Goal: Task Accomplishment & Management: Manage account settings

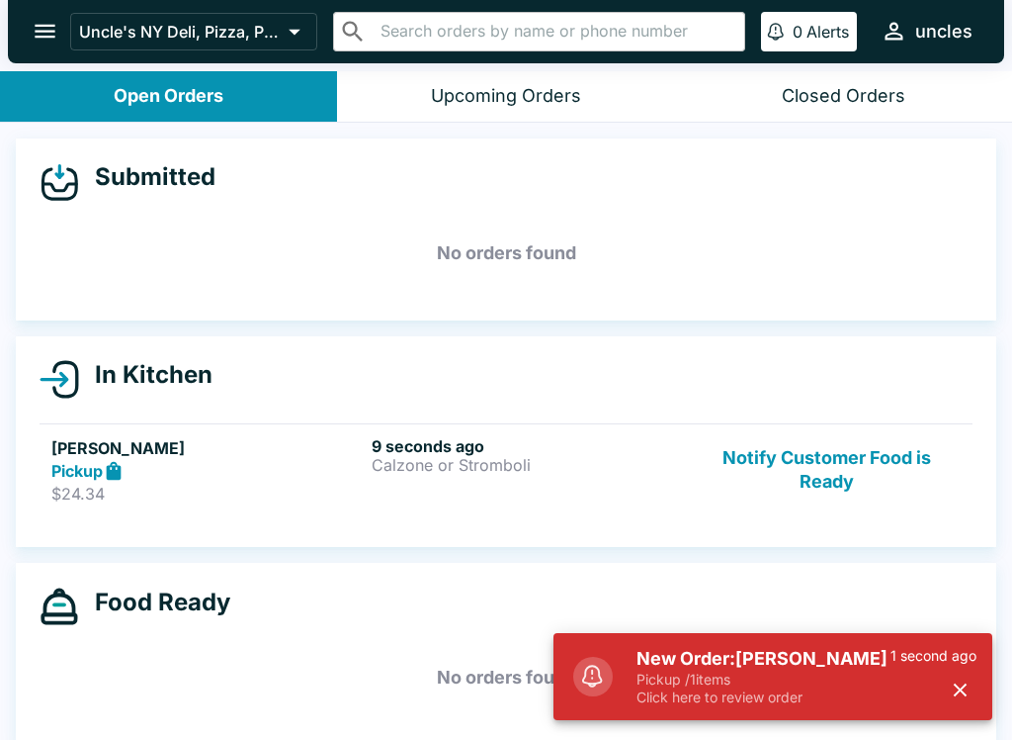
click at [437, 446] on h6 "9 seconds ago" at bounding box center [528, 446] width 312 height 20
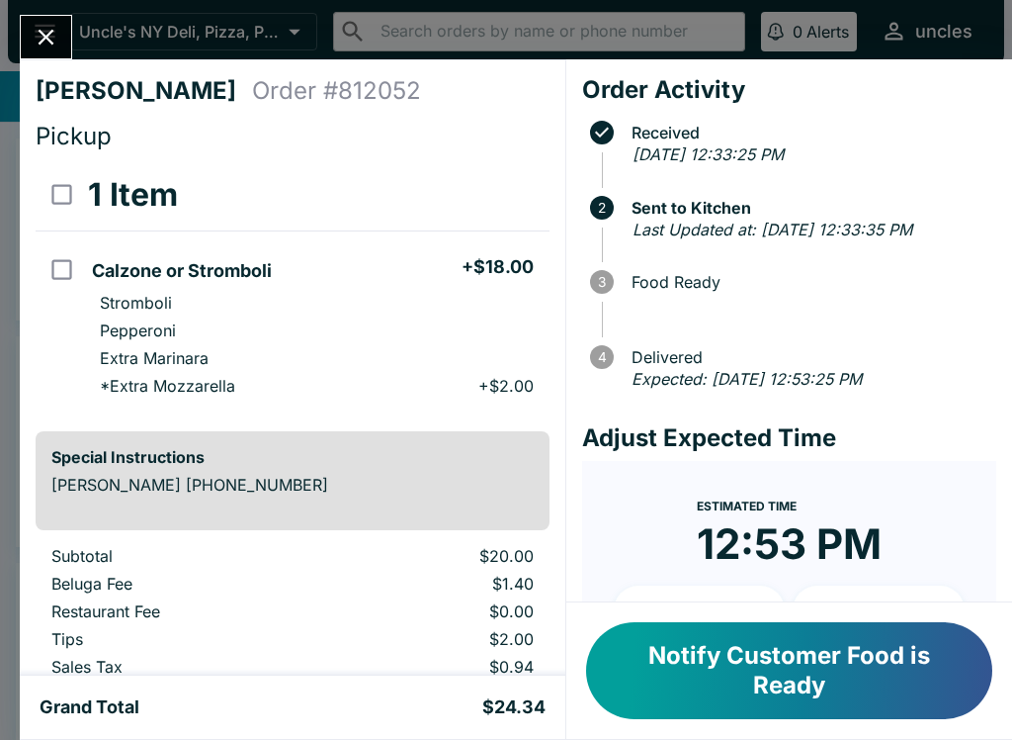
click at [830, 670] on button "Notify Customer Food is Ready" at bounding box center [789, 670] width 406 height 97
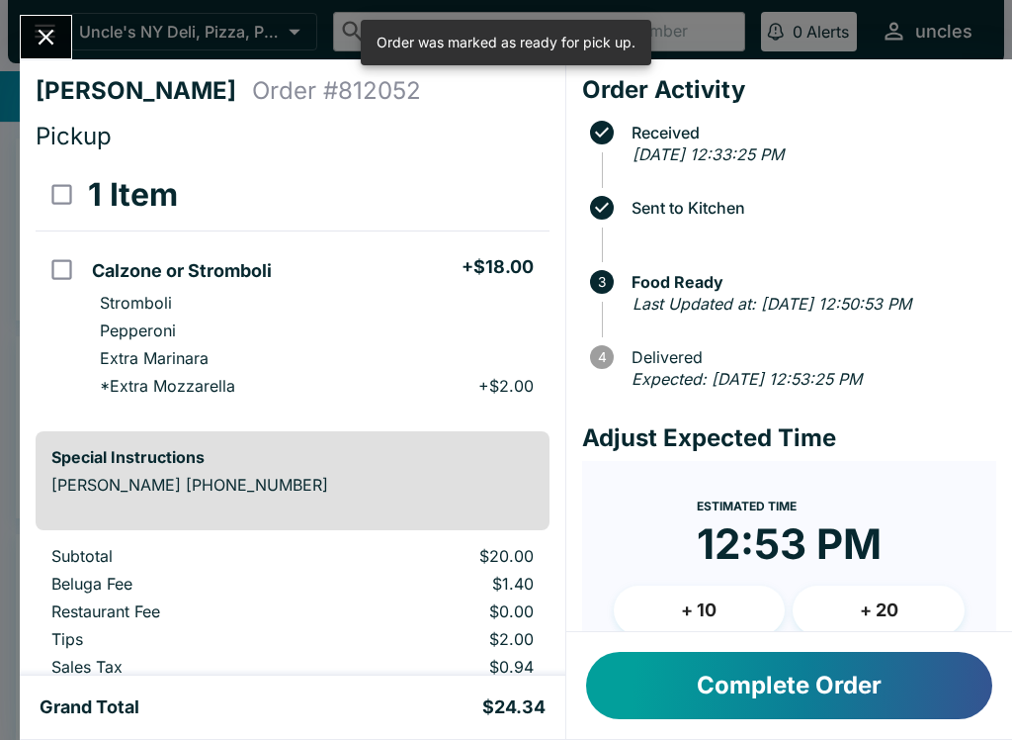
click at [924, 679] on button "Complete Order" at bounding box center [789, 685] width 406 height 67
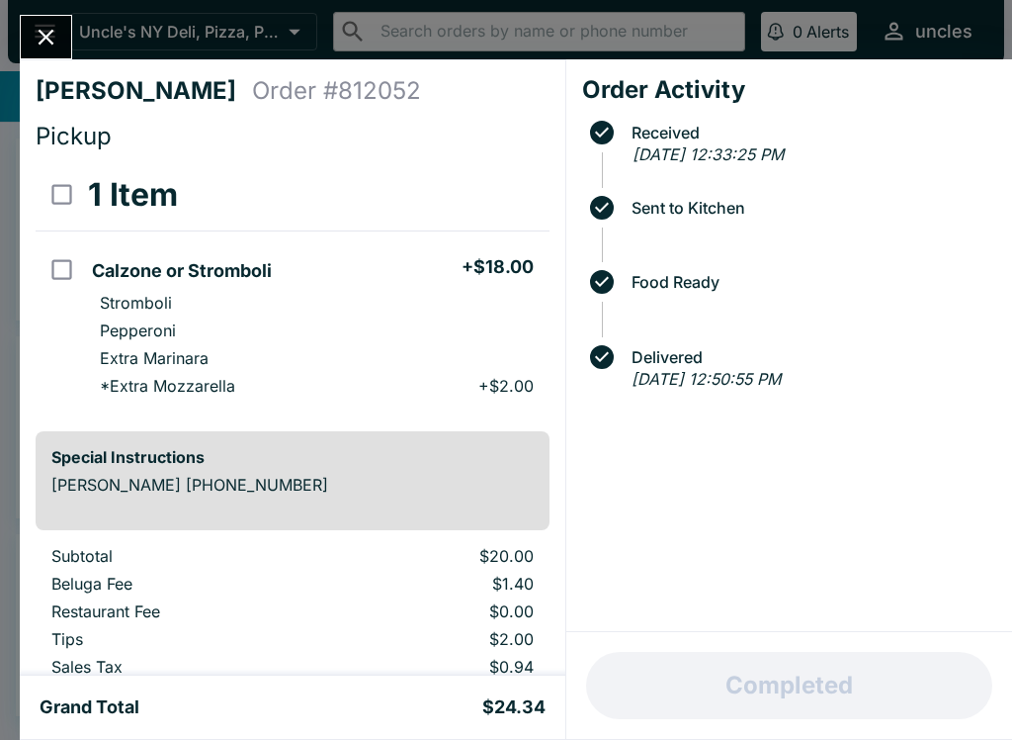
click at [46, 20] on button "Close" at bounding box center [46, 37] width 50 height 43
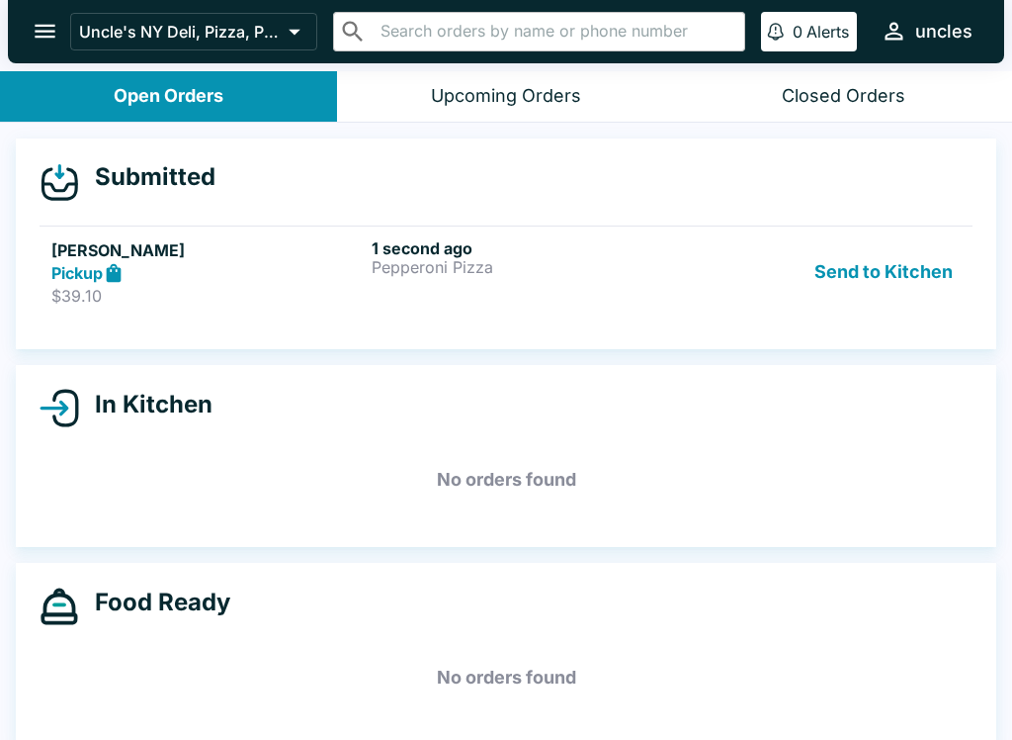
click at [415, 284] on div "1 second ago Pepperoni Pizza" at bounding box center [528, 272] width 312 height 68
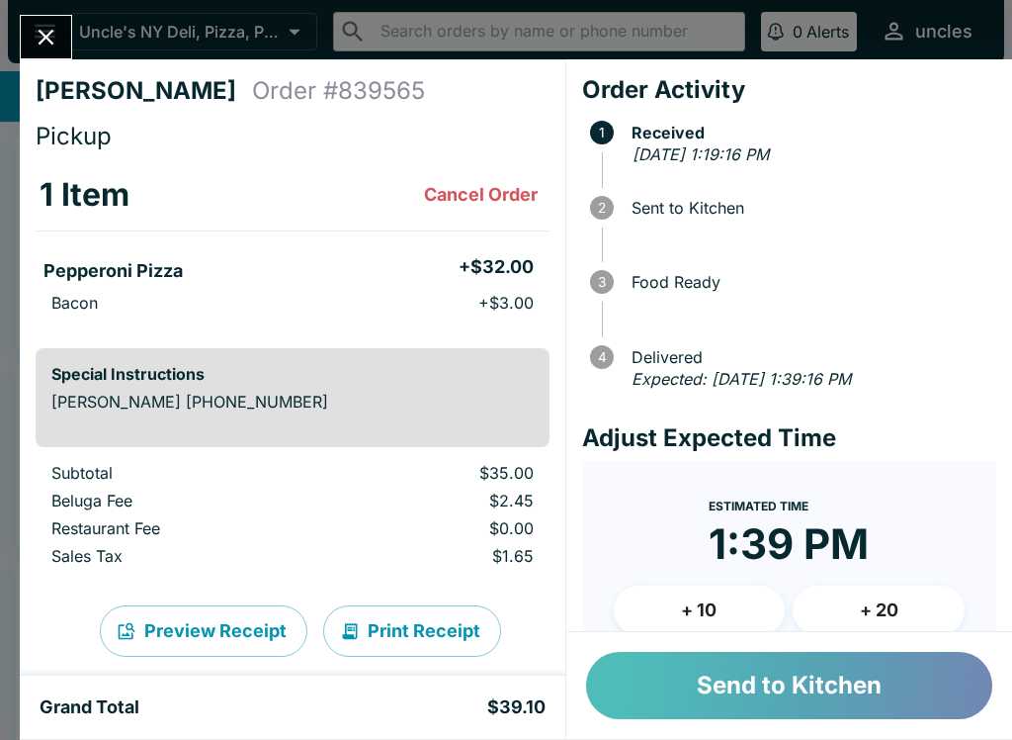
click at [761, 713] on button "Send to Kitchen" at bounding box center [789, 685] width 406 height 67
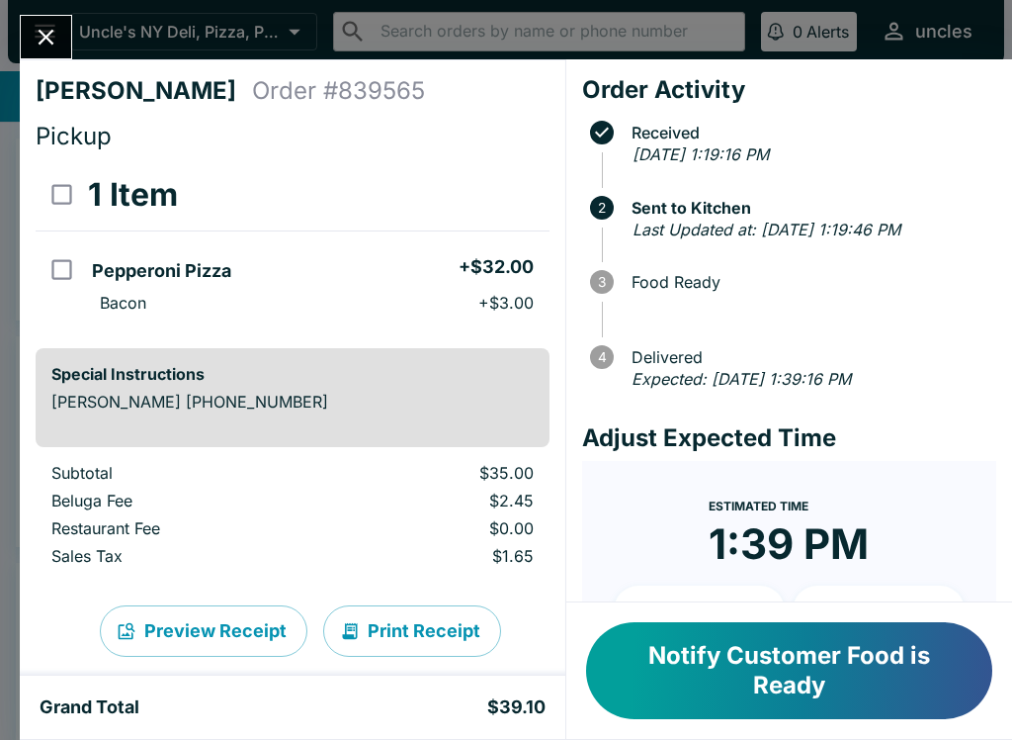
click at [436, 176] on div "1 Item" at bounding box center [316, 195] width 457 height 40
click at [606, 591] on form "Estimated Time 1:39 PM + 10 + 20 Reset Update ETA" at bounding box center [789, 625] width 414 height 328
click at [830, 680] on button "Notify Customer Food is Ready" at bounding box center [789, 670] width 406 height 97
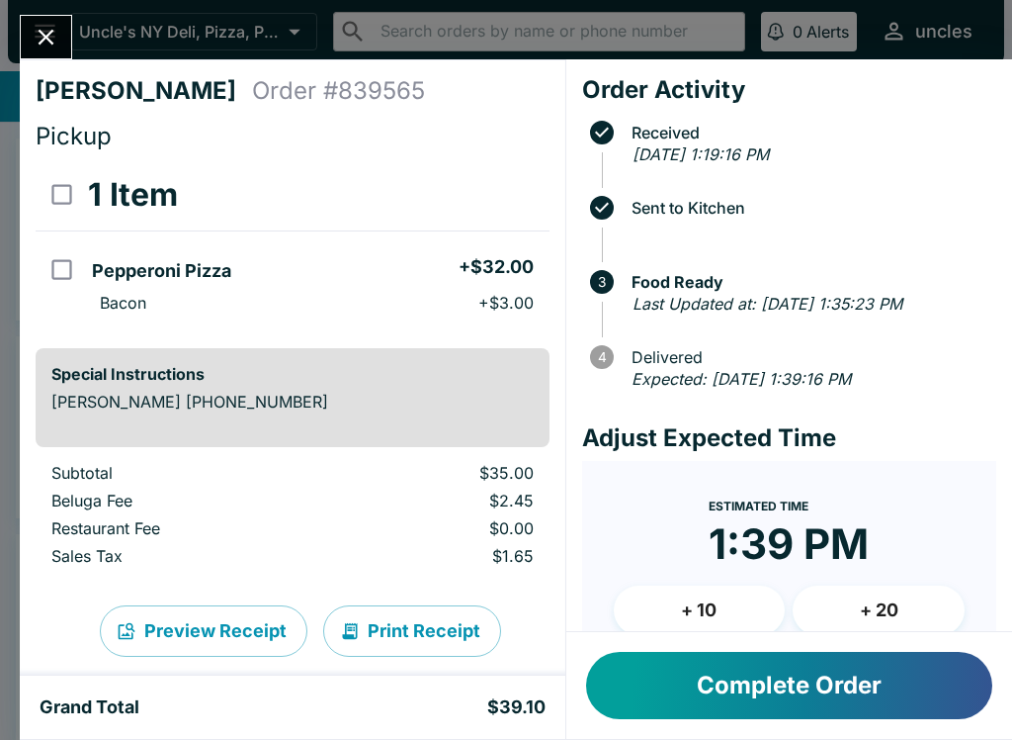
click at [889, 680] on button "Complete Order" at bounding box center [789, 685] width 406 height 67
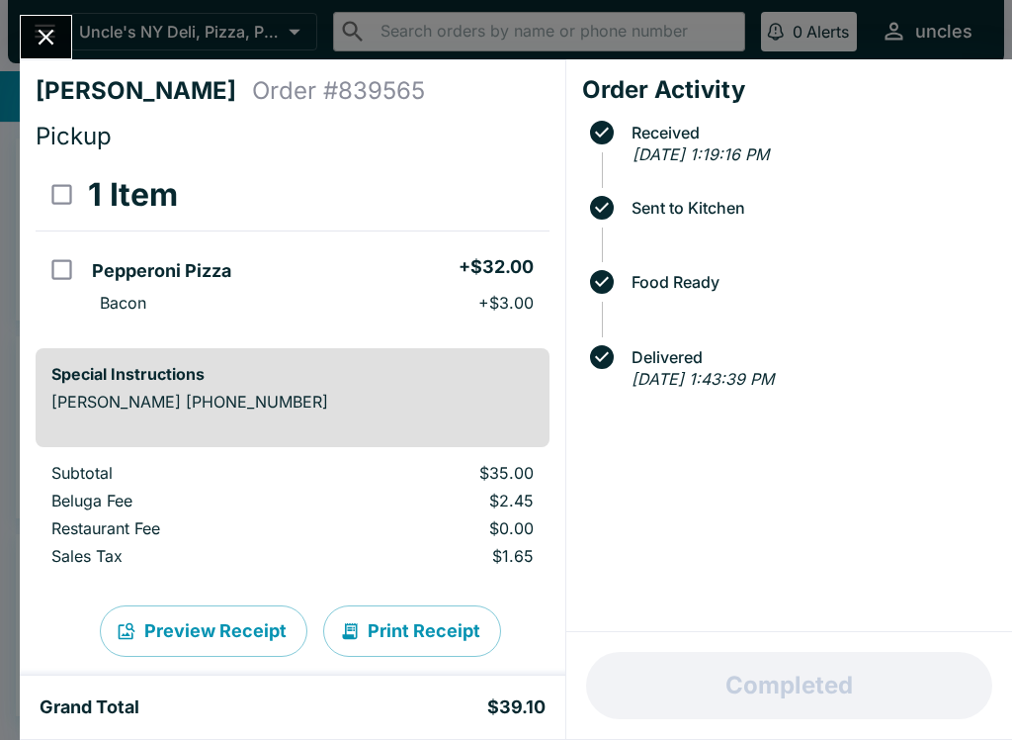
click at [90, 55] on div "[PERSON_NAME] Order # 839565 Pickup 1 Item Pepperoni Pizza + $32.00 Bacon + $3.…" at bounding box center [506, 370] width 1012 height 740
click at [43, 34] on icon "Close" at bounding box center [47, 38] width 16 height 16
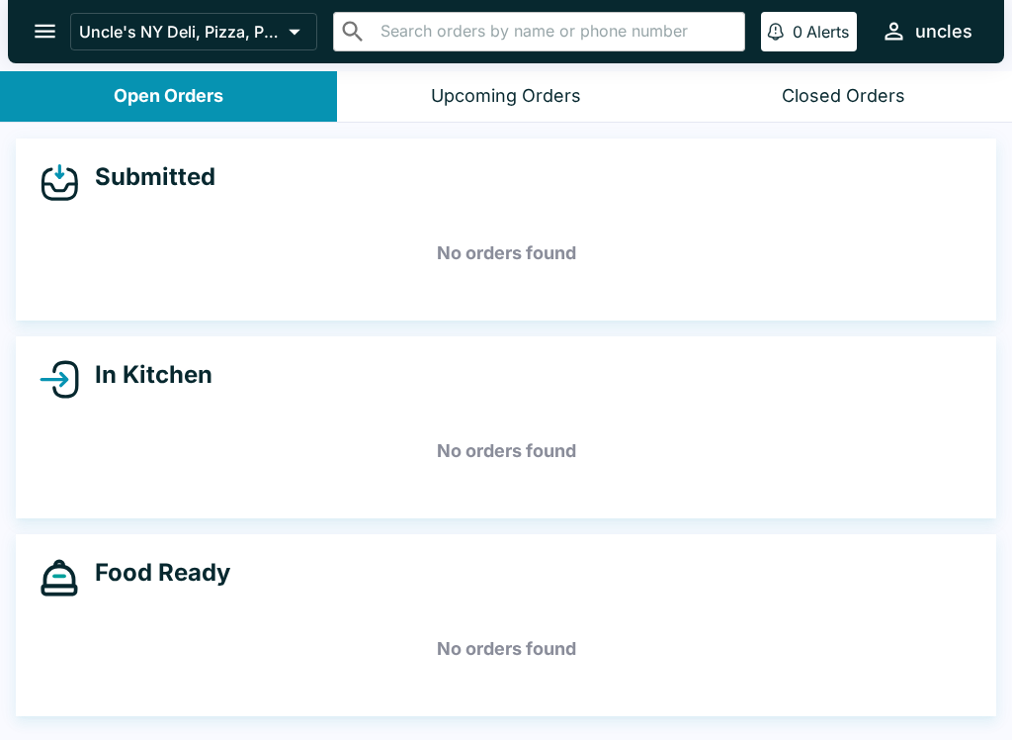
click at [845, 613] on h5 "No orders found" at bounding box center [506, 648] width 933 height 71
click at [823, 589] on div "Food Ready" at bounding box center [506, 578] width 933 height 40
click at [826, 586] on div "Food Ready" at bounding box center [506, 578] width 933 height 40
click at [795, 701] on div "Food Ready No orders found" at bounding box center [506, 625] width 981 height 182
click at [905, 725] on div "Submitted No orders found In Kitchen No orders found Food Ready No orders found" at bounding box center [506, 433] width 1012 height 621
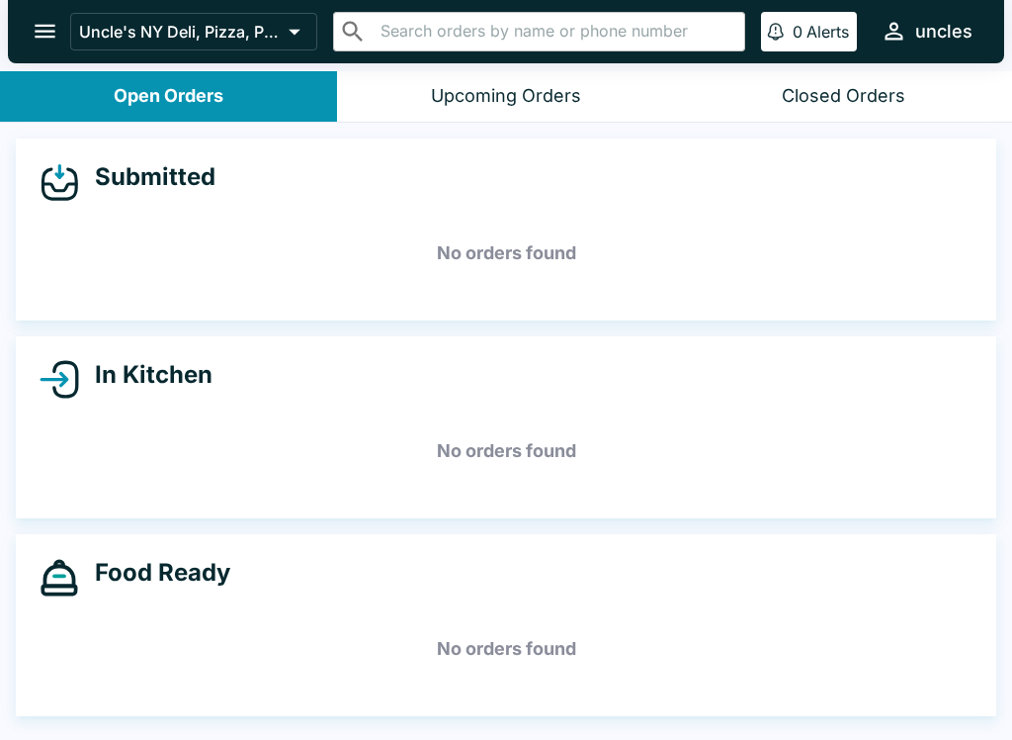
click at [899, 727] on div "Submitted No orders found In Kitchen No orders found Food Ready No orders found" at bounding box center [506, 433] width 1012 height 621
